Goal: Task Accomplishment & Management: Use online tool/utility

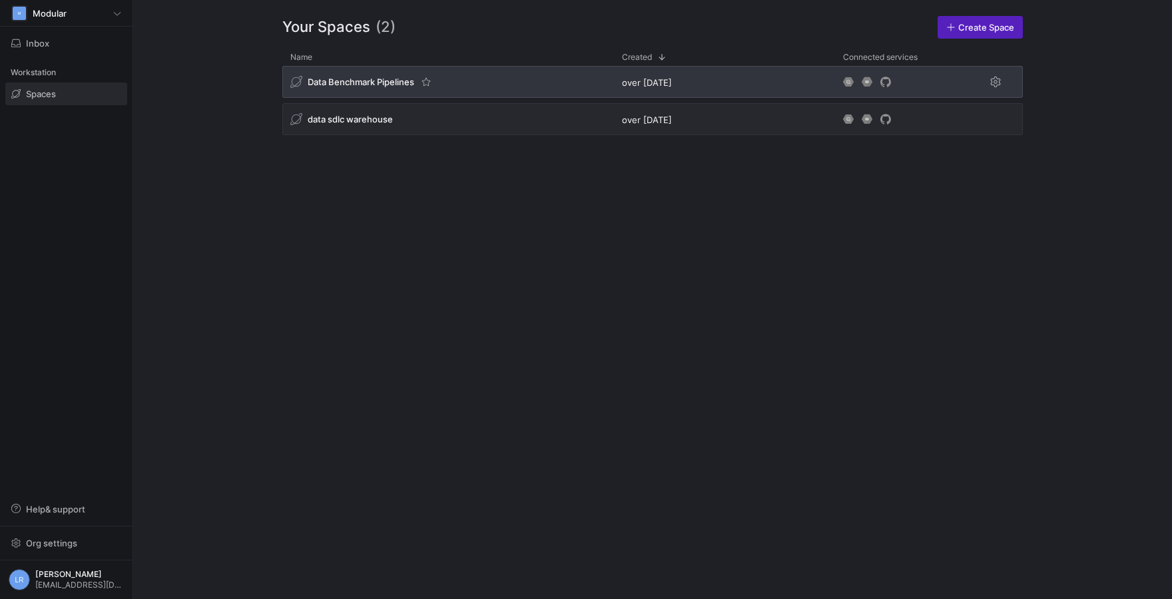
click at [344, 88] on div "Data Benchmark Pipelines" at bounding box center [352, 82] width 124 height 12
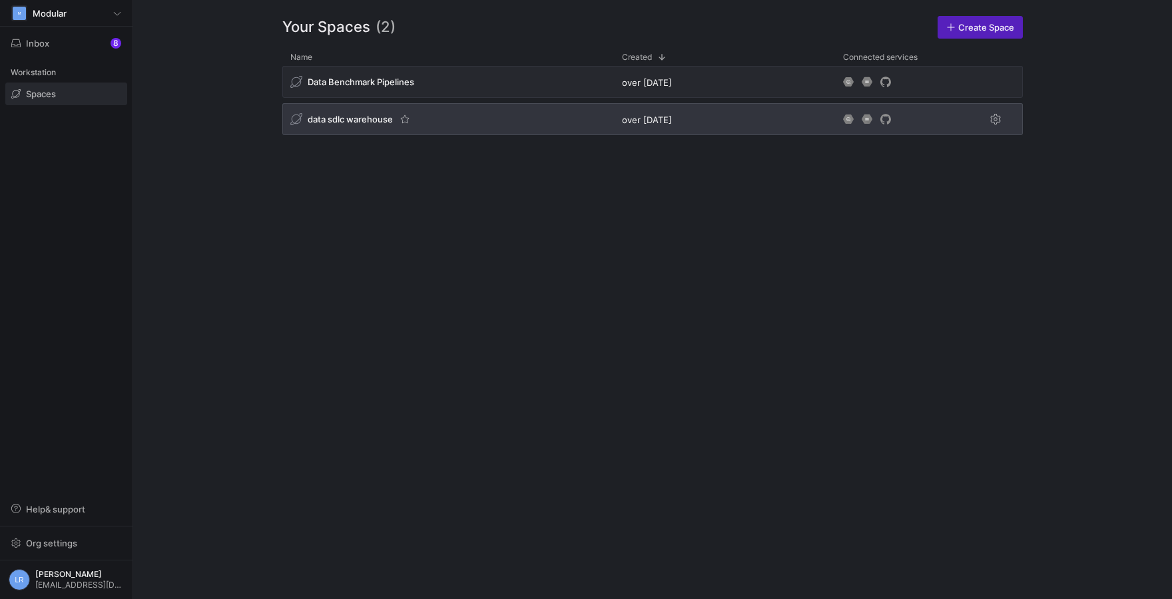
click at [382, 114] on div "data sdlc warehouse" at bounding box center [341, 119] width 103 height 12
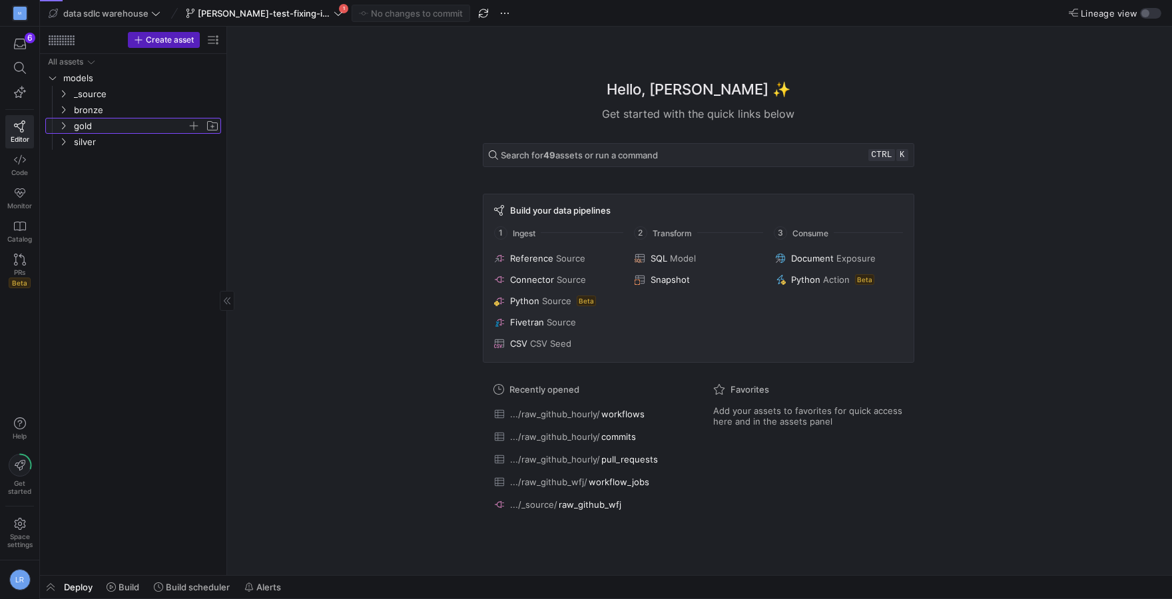
click at [97, 120] on span "gold" at bounding box center [130, 126] width 113 height 15
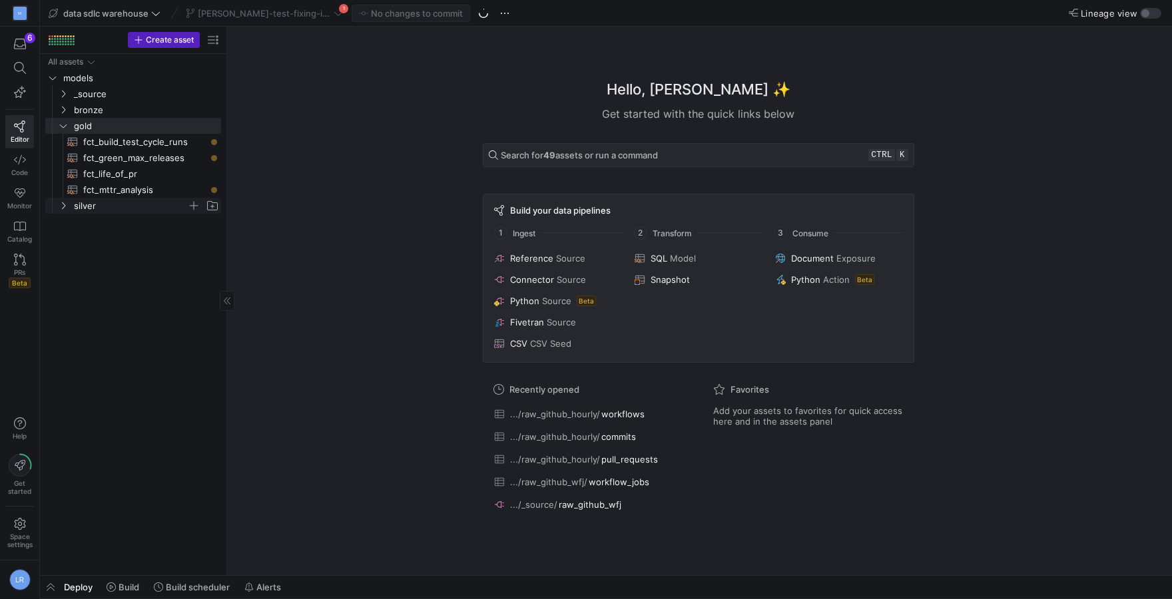
click at [84, 210] on span "silver" at bounding box center [130, 205] width 113 height 15
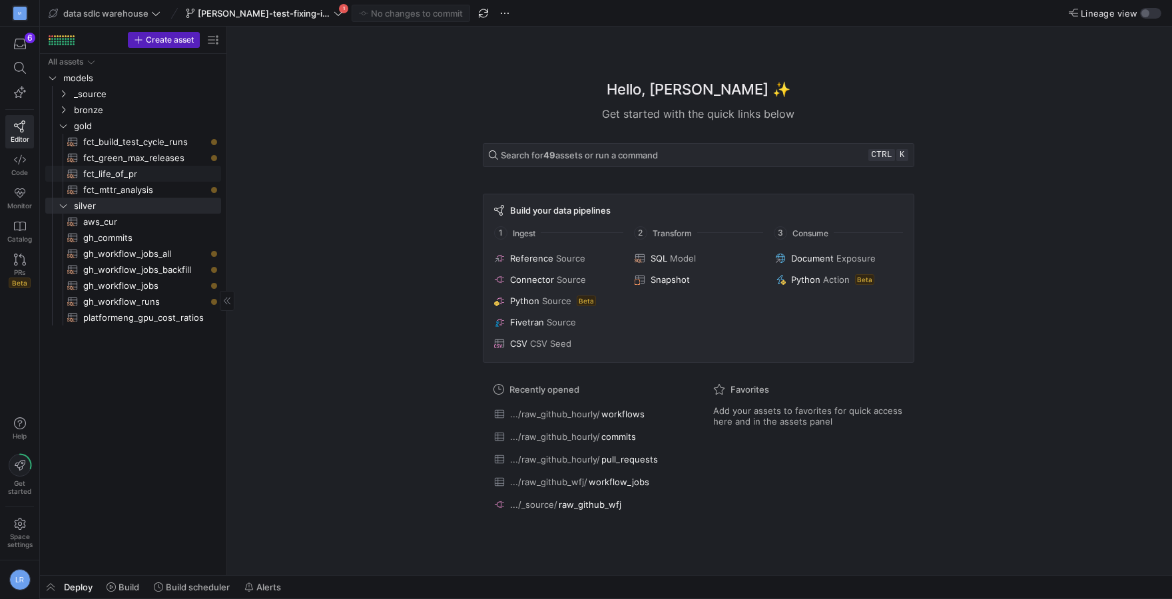
click at [115, 173] on span "fct_life_of_pr​​​​​​​​​​" at bounding box center [144, 173] width 122 height 15
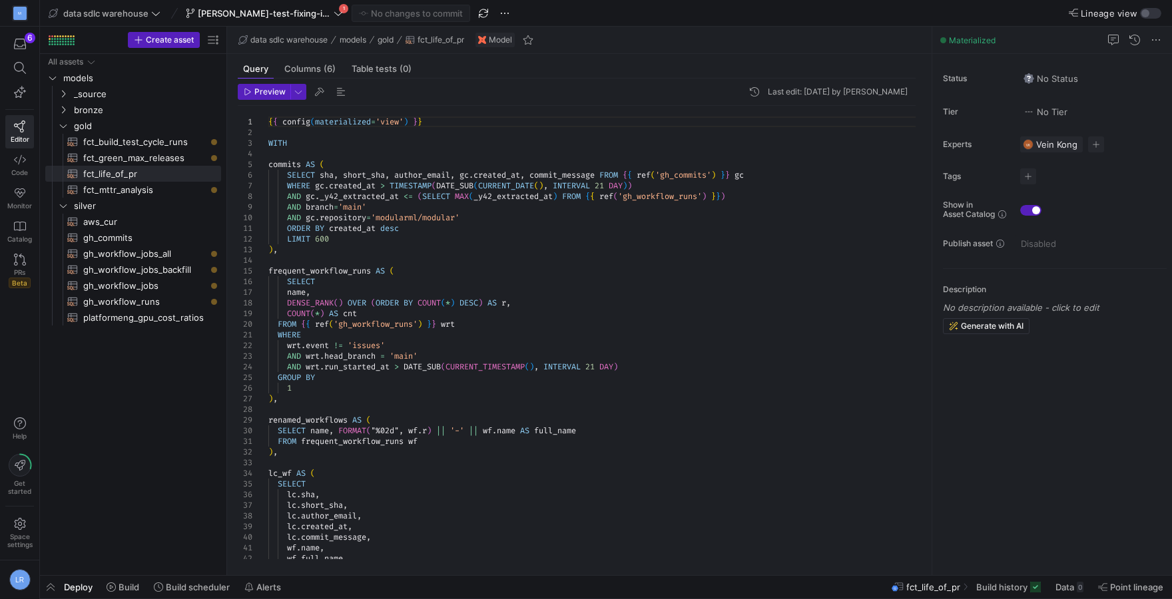
click at [814, 587] on div "Deploy Build Build scheduler Alerts fct_life_of_pr Build history Data 0 Point l…" at bounding box center [606, 587] width 1132 height 23
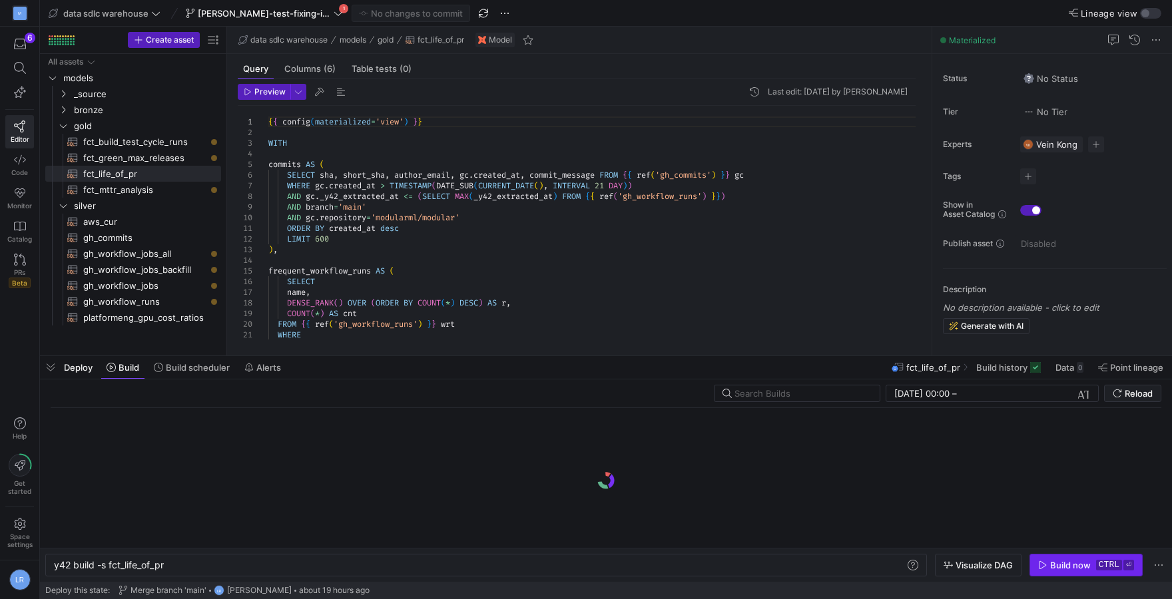
click at [1060, 565] on div "Build now" at bounding box center [1070, 565] width 41 height 11
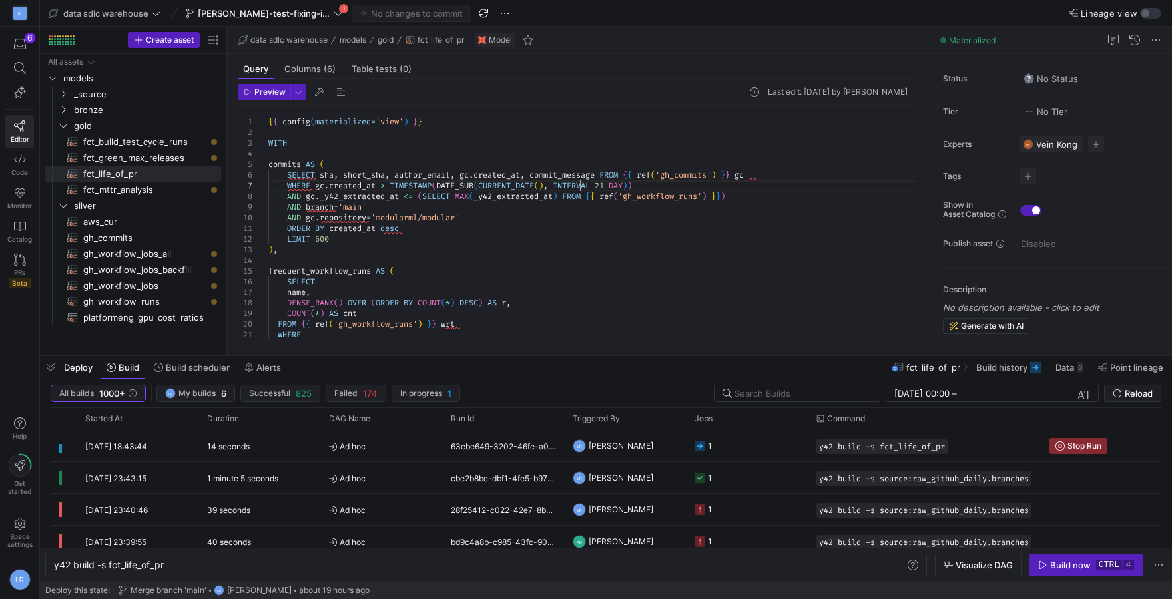
click at [578, 187] on span "INTERVAL" at bounding box center [571, 185] width 37 height 11
click at [794, 392] on input "text" at bounding box center [801, 393] width 134 height 11
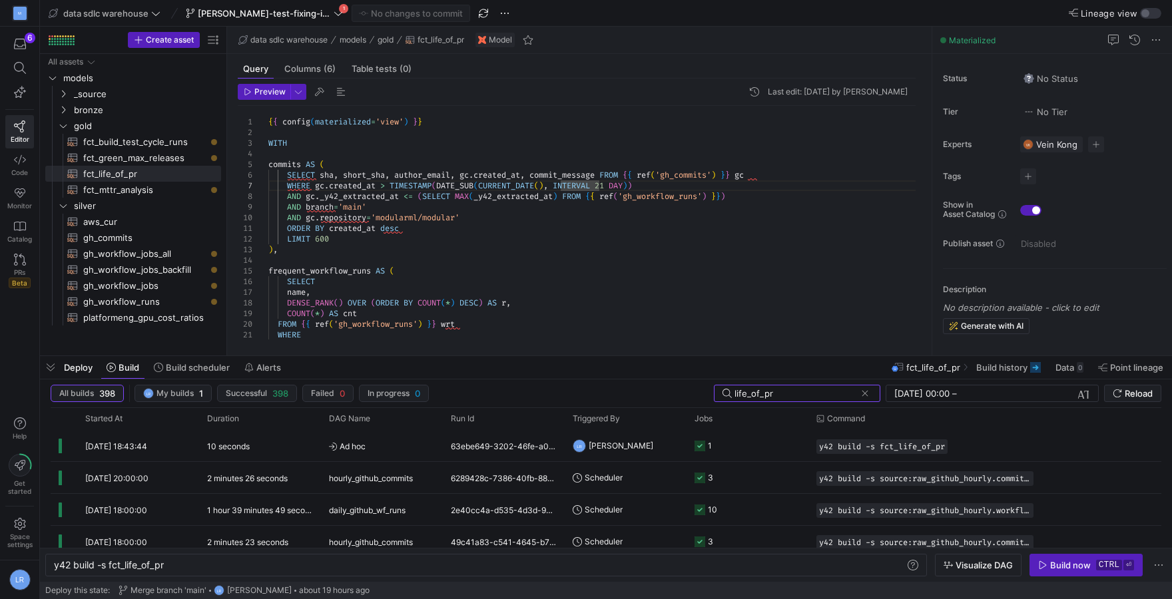
type input "life_of_pr"
click at [919, 371] on span "fct_life_of_pr" at bounding box center [933, 367] width 54 height 11
click at [1000, 372] on span "Build history" at bounding box center [1001, 367] width 51 height 11
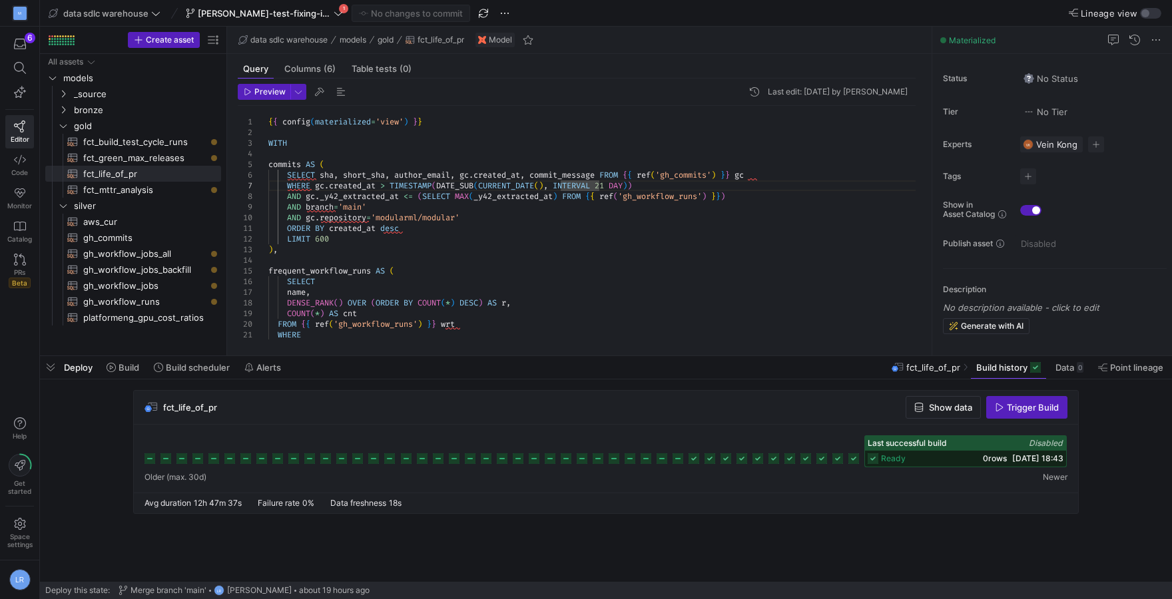
click at [857, 456] on icon at bounding box center [853, 458] width 11 height 11
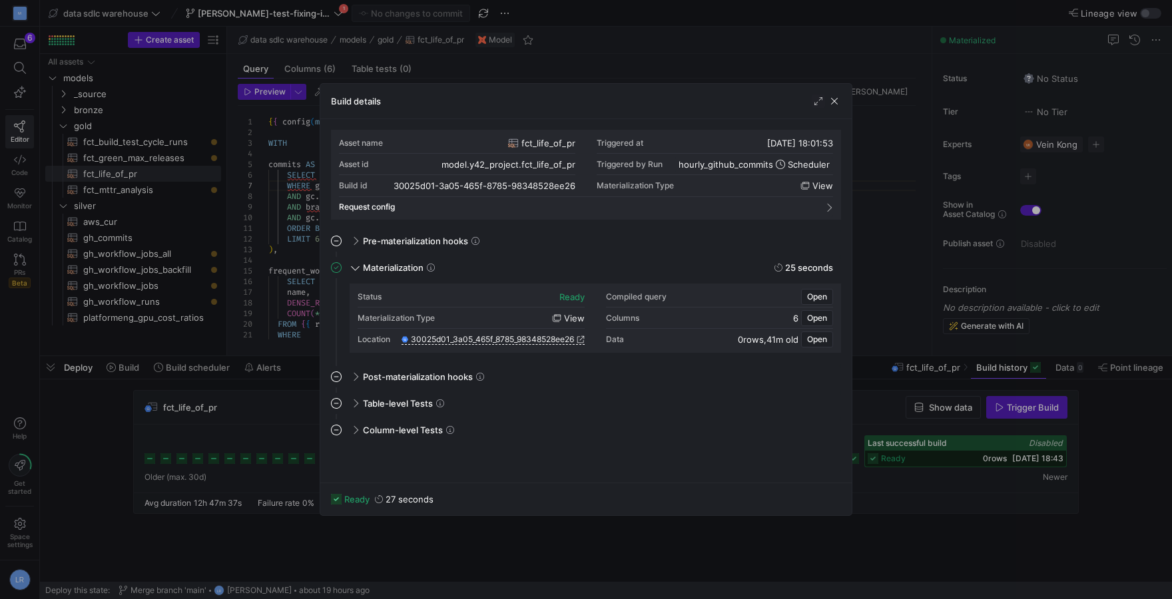
click at [891, 494] on div at bounding box center [586, 299] width 1172 height 599
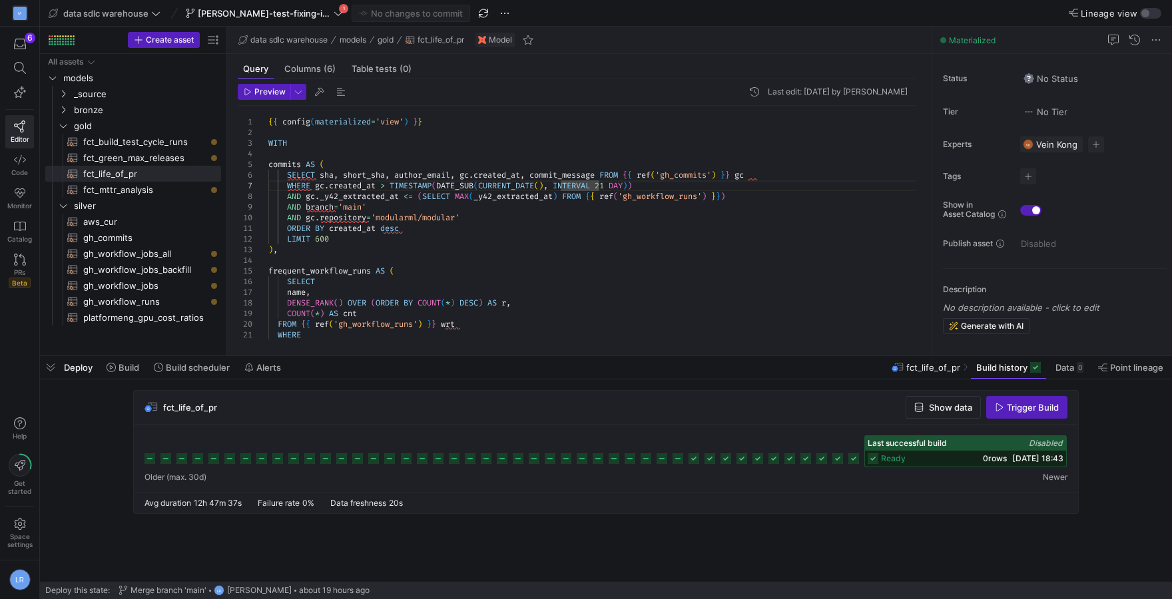
click at [854, 461] on icon at bounding box center [853, 458] width 11 height 11
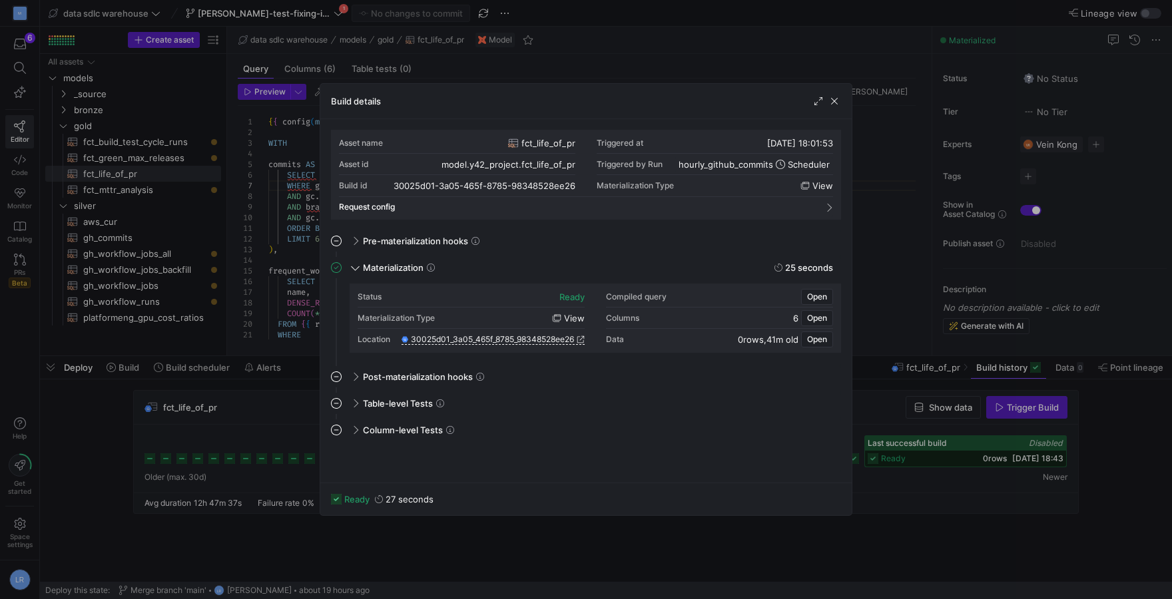
click at [919, 507] on div at bounding box center [586, 299] width 1172 height 599
